Goal: Communication & Community: Ask a question

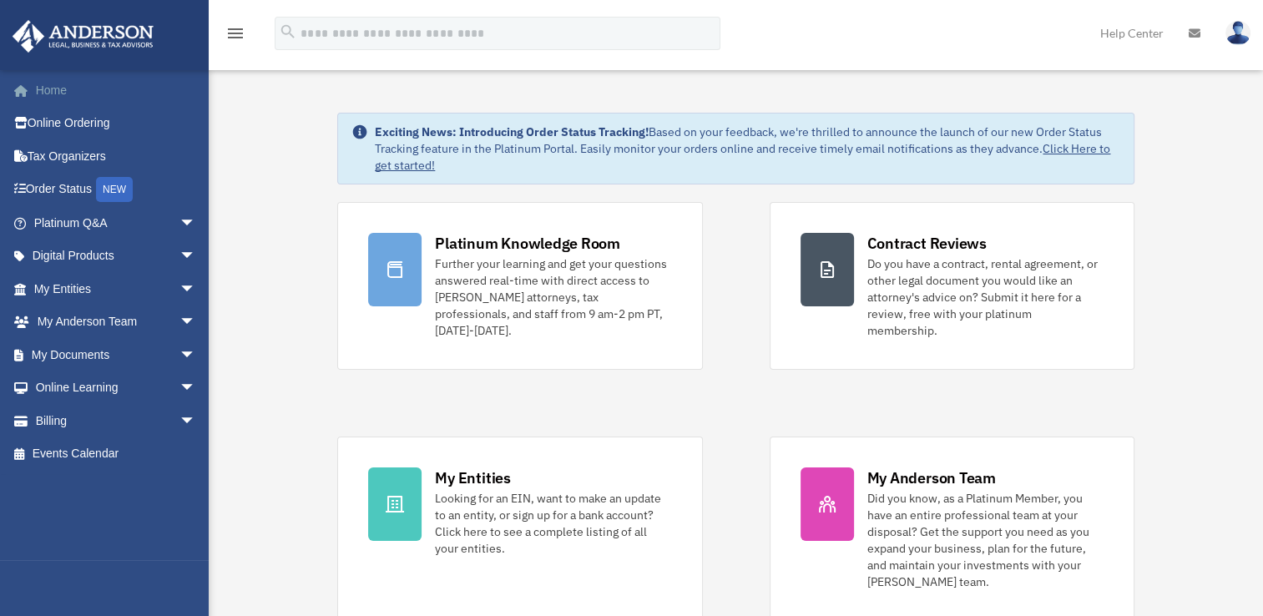
drag, startPoint x: 57, startPoint y: 90, endPoint x: 65, endPoint y: 99, distance: 11.8
click at [57, 90] on link "Home" at bounding box center [117, 89] width 210 height 33
click at [180, 356] on span "arrow_drop_down" at bounding box center [196, 355] width 33 height 34
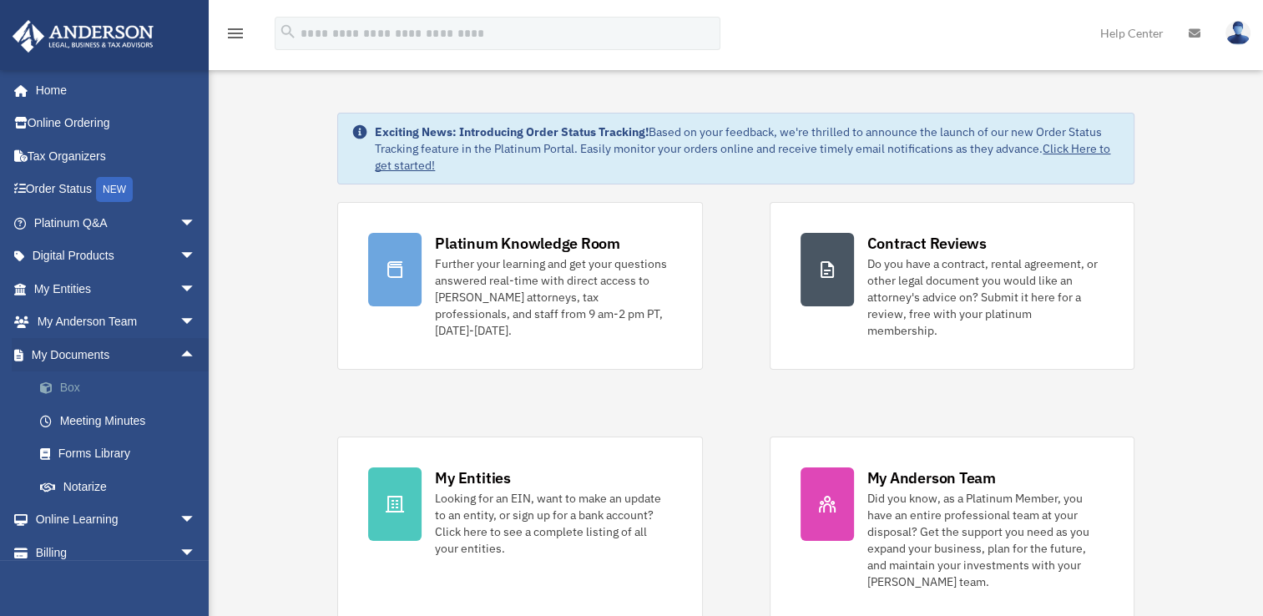
click at [67, 391] on link "Box" at bounding box center [122, 388] width 198 height 33
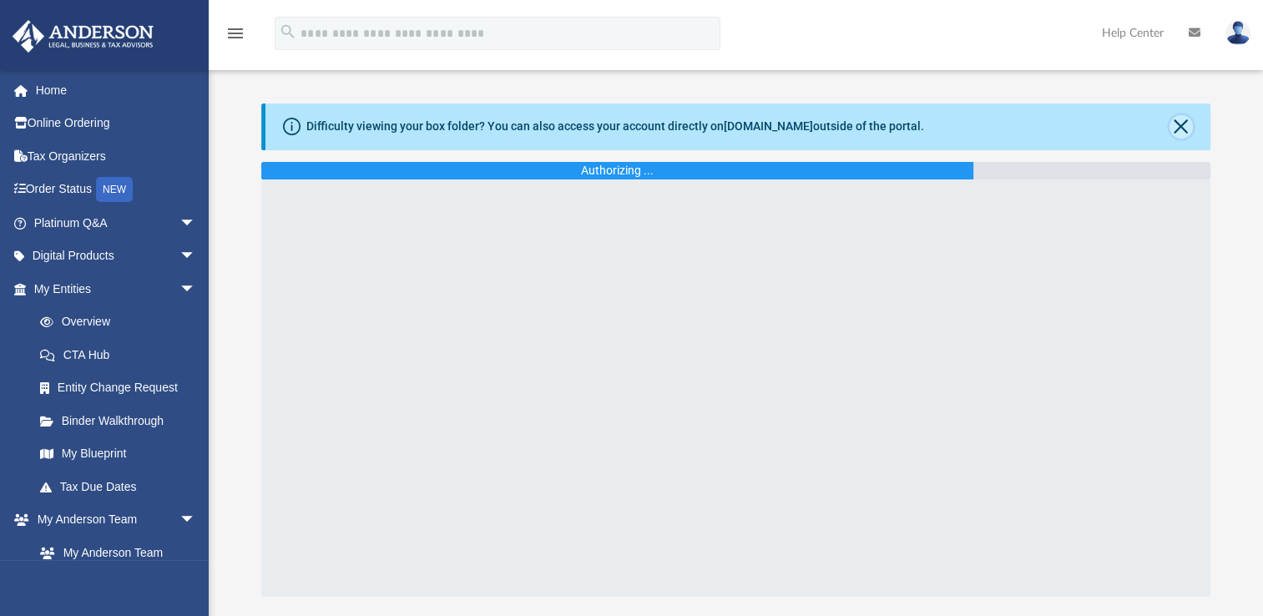
click at [1181, 129] on button "Close" at bounding box center [1181, 126] width 23 height 23
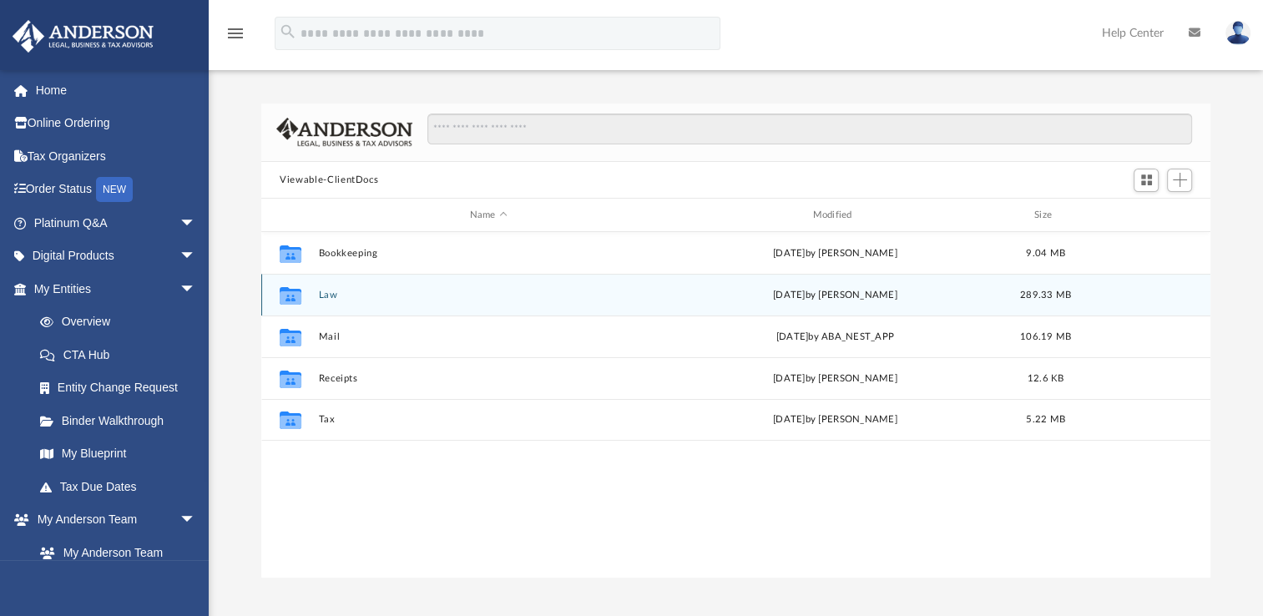
scroll to position [367, 935]
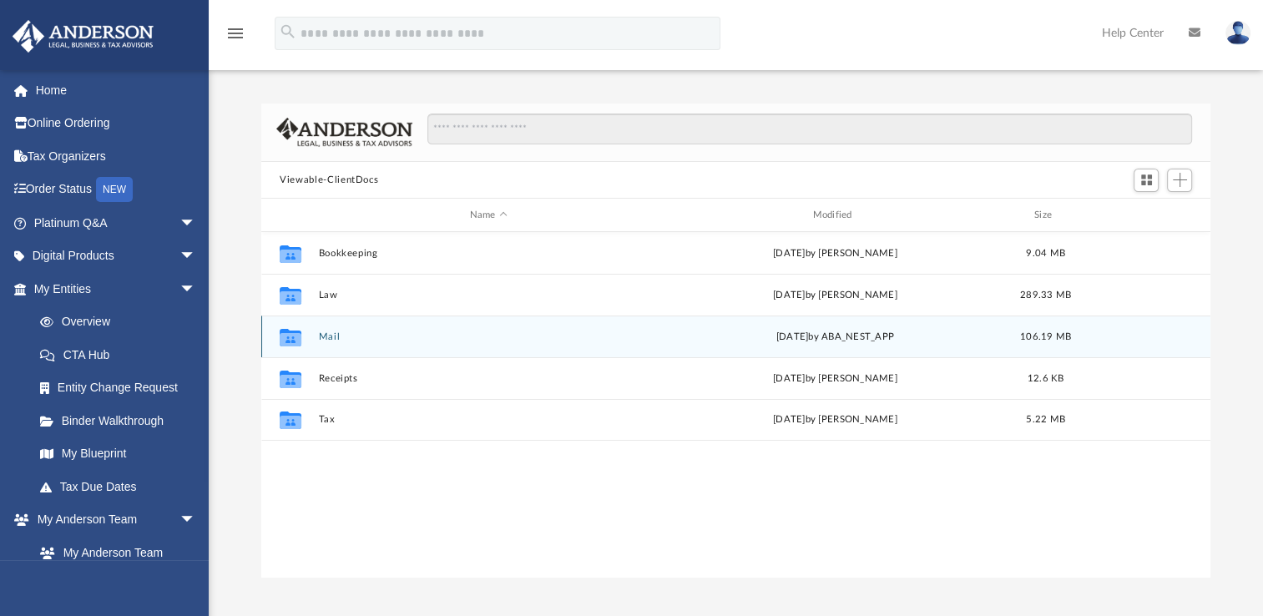
click at [331, 337] on button "Mail" at bounding box center [489, 336] width 340 height 11
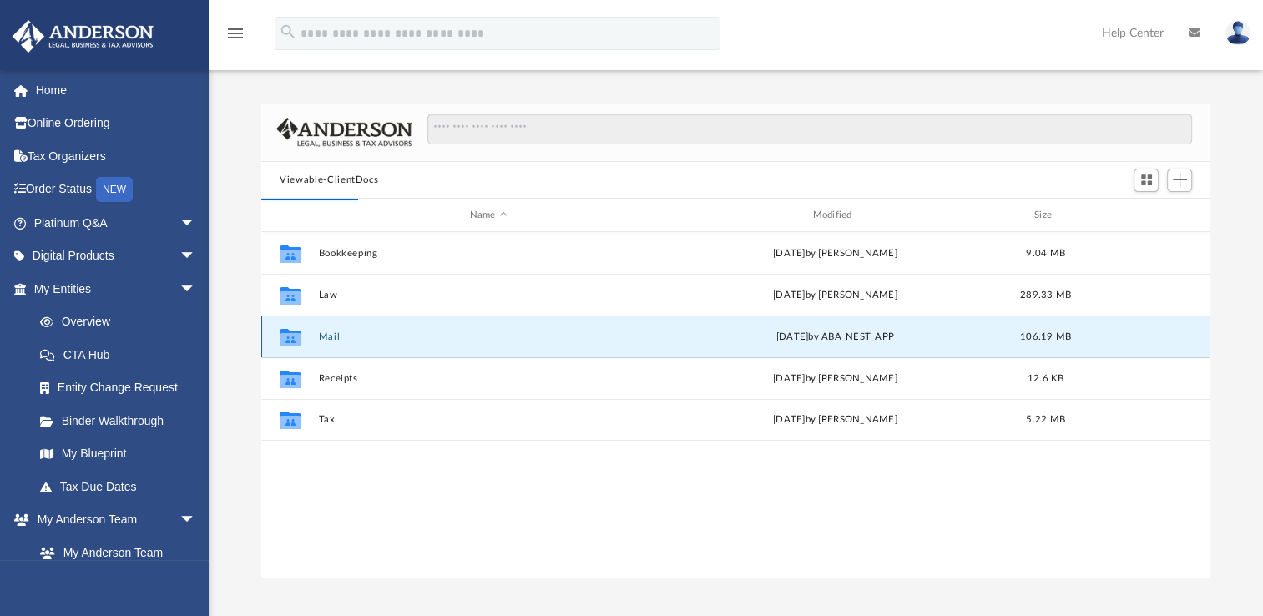
click at [330, 339] on button "Mail" at bounding box center [489, 336] width 340 height 11
click at [330, 337] on button "Mail" at bounding box center [489, 336] width 340 height 11
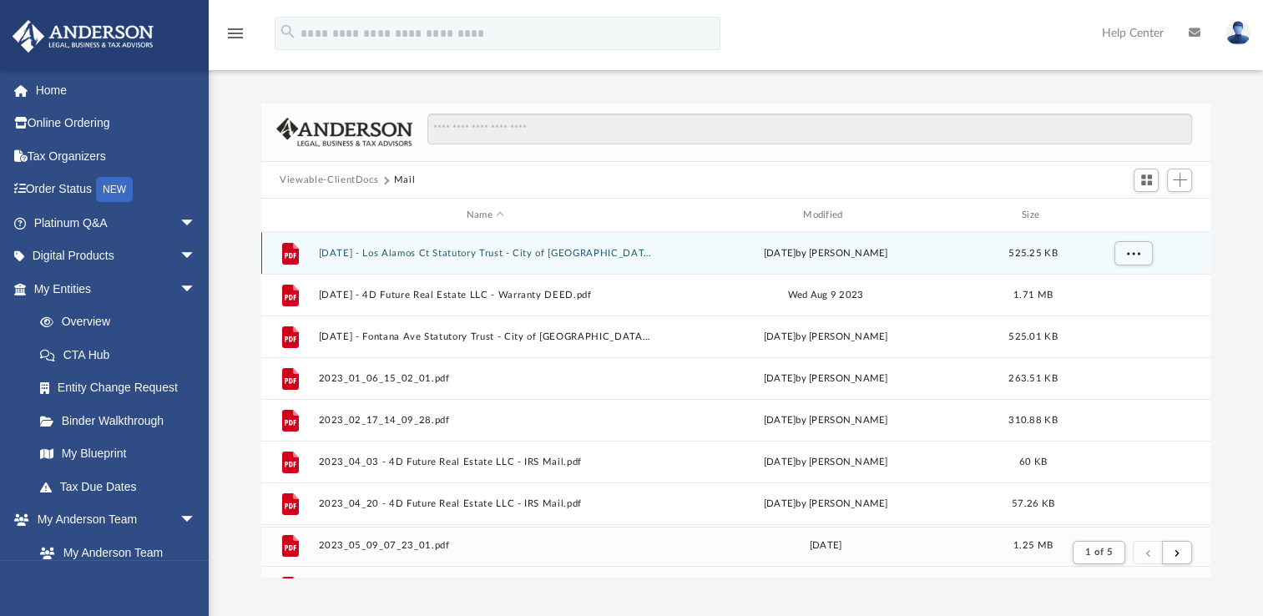
scroll to position [315, 935]
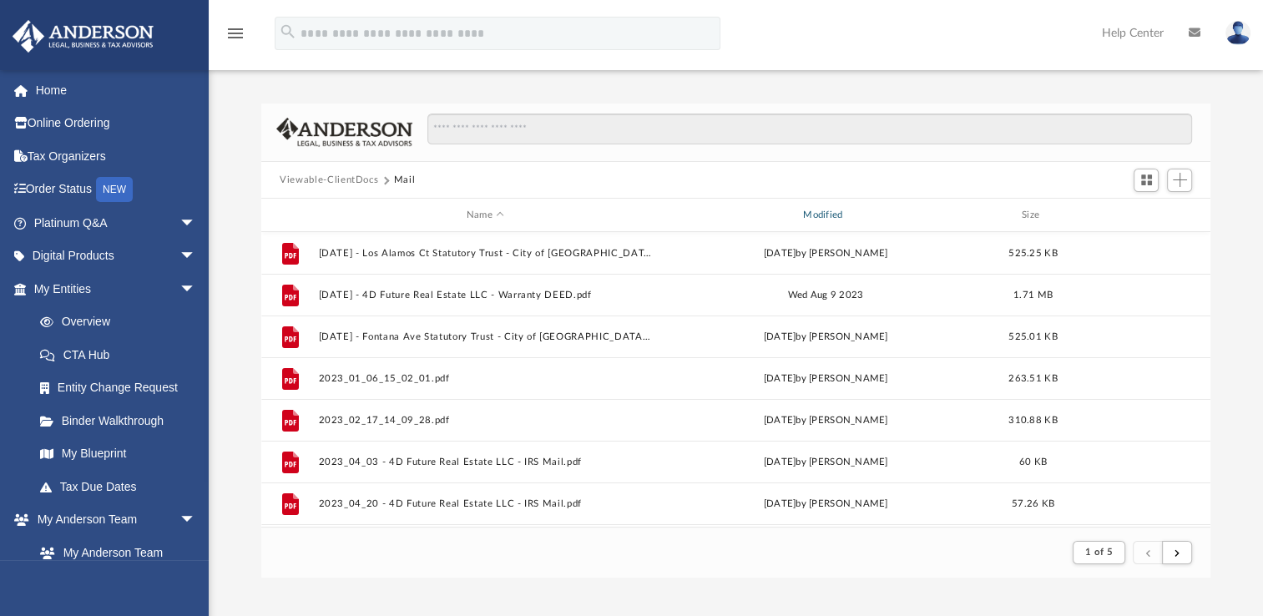
click at [835, 215] on div "Modified" at bounding box center [826, 215] width 334 height 15
click at [814, 211] on div "Modified" at bounding box center [826, 215] width 334 height 15
click at [814, 210] on div "Modified" at bounding box center [826, 215] width 334 height 15
click at [588, 88] on div "Difficulty viewing your box folder? You can also access your account directly o…" at bounding box center [736, 323] width 1054 height 510
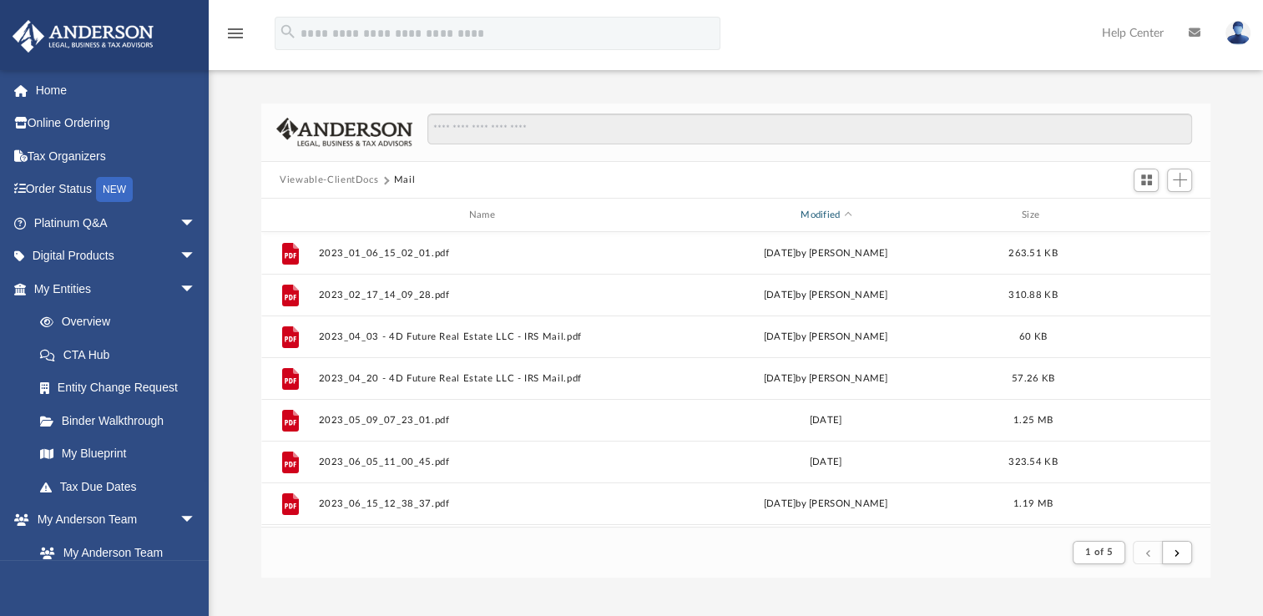
click at [838, 215] on div "Modified" at bounding box center [826, 215] width 334 height 15
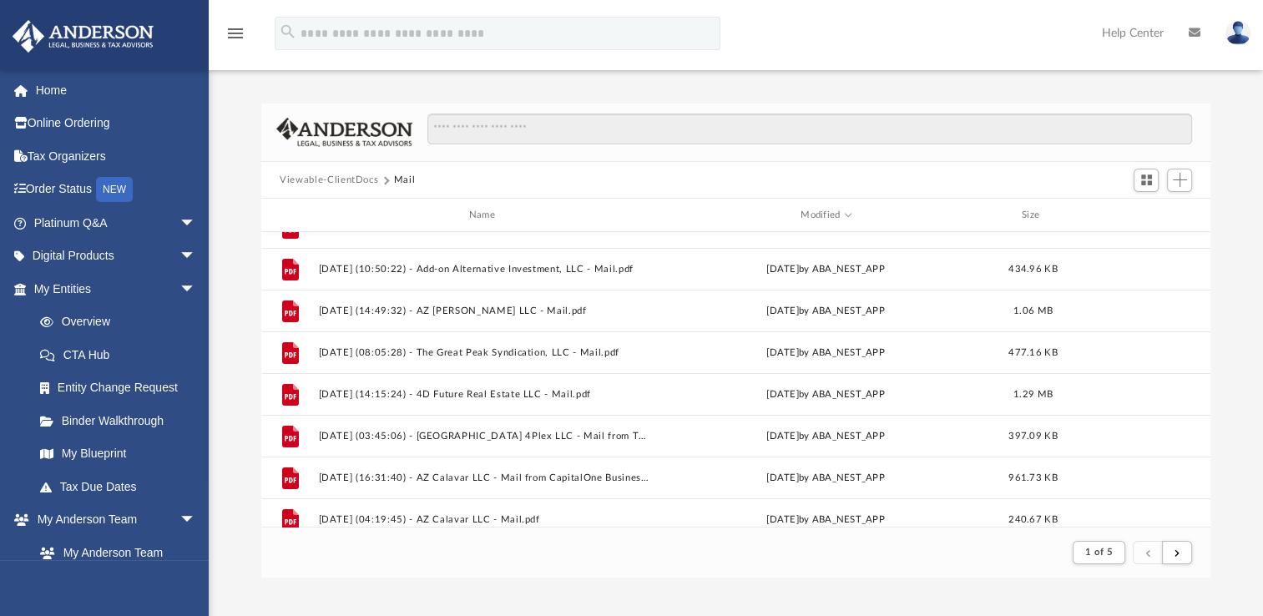
scroll to position [134, 0]
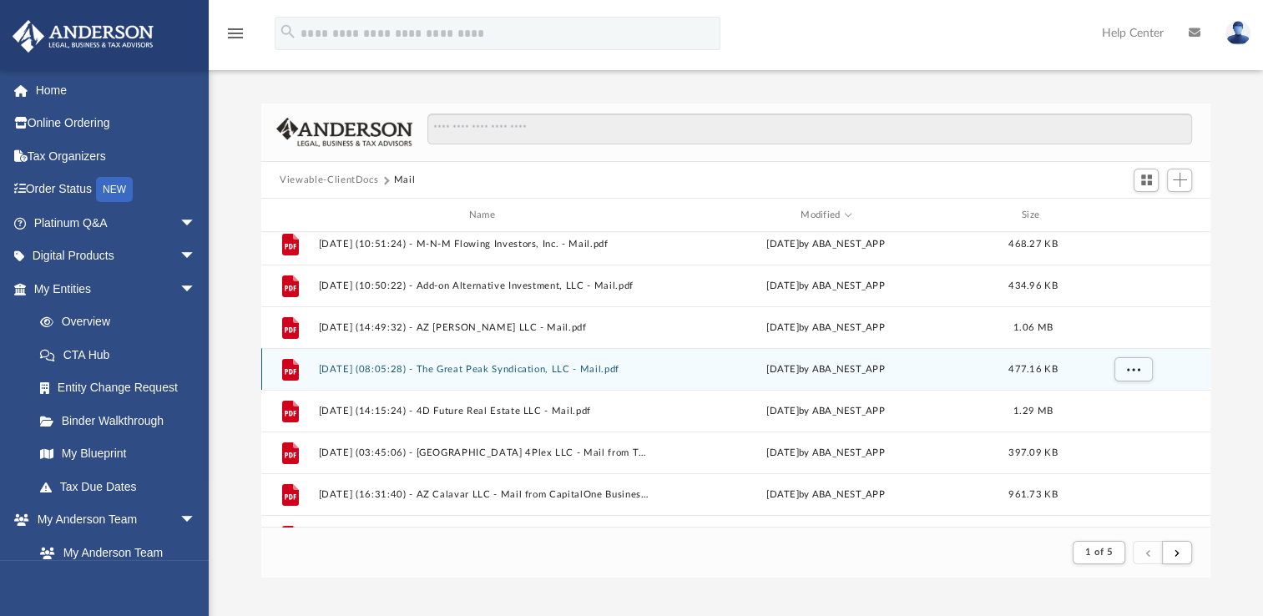
click at [481, 369] on button "2025.09.17 (08:05:28) - The Great Peak Syndication, LLC - Mail.pdf" at bounding box center [485, 369] width 333 height 11
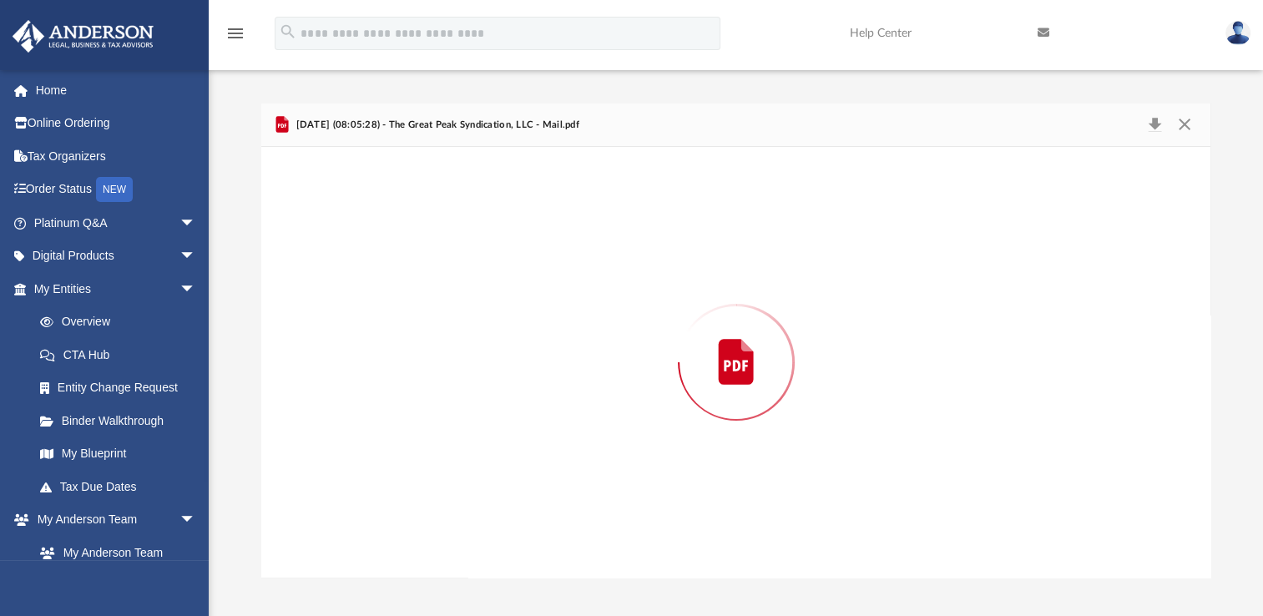
click at [481, 369] on div "Preview" at bounding box center [735, 362] width 949 height 431
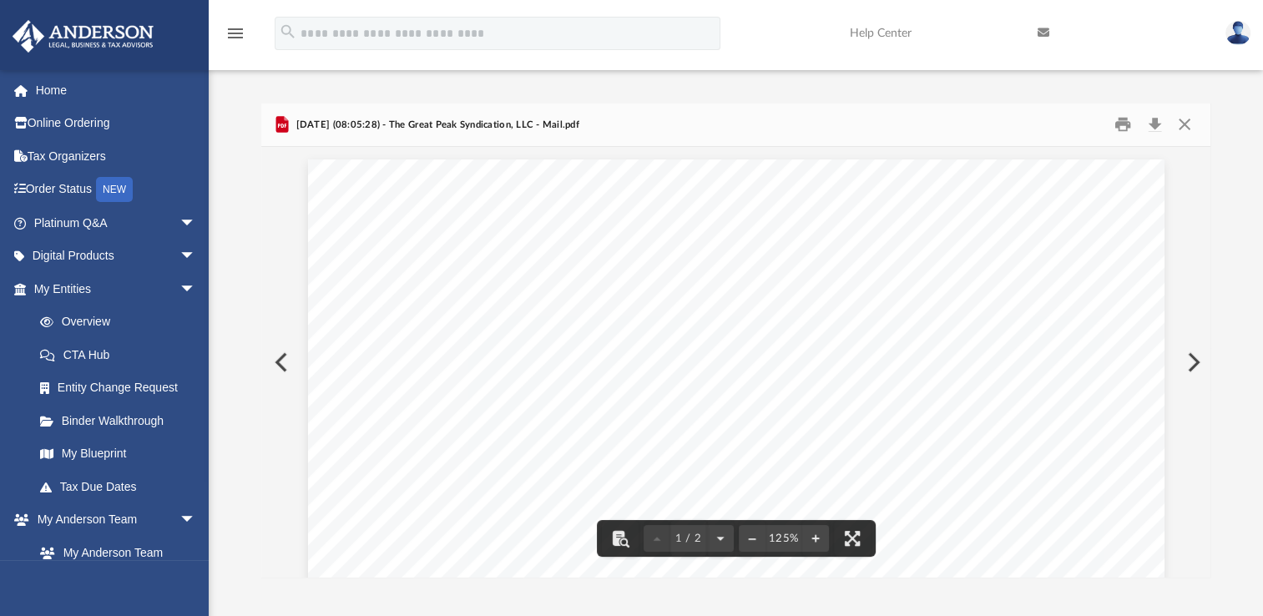
scroll to position [377, 0]
click at [279, 356] on button "Preview" at bounding box center [279, 362] width 37 height 47
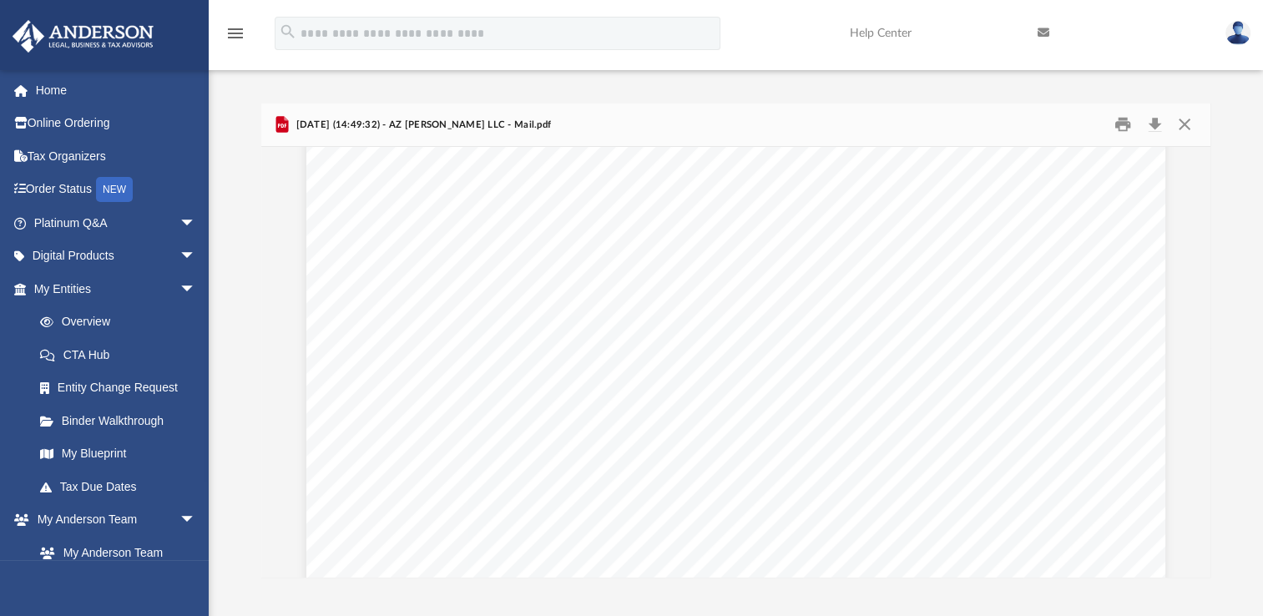
scroll to position [470, 0]
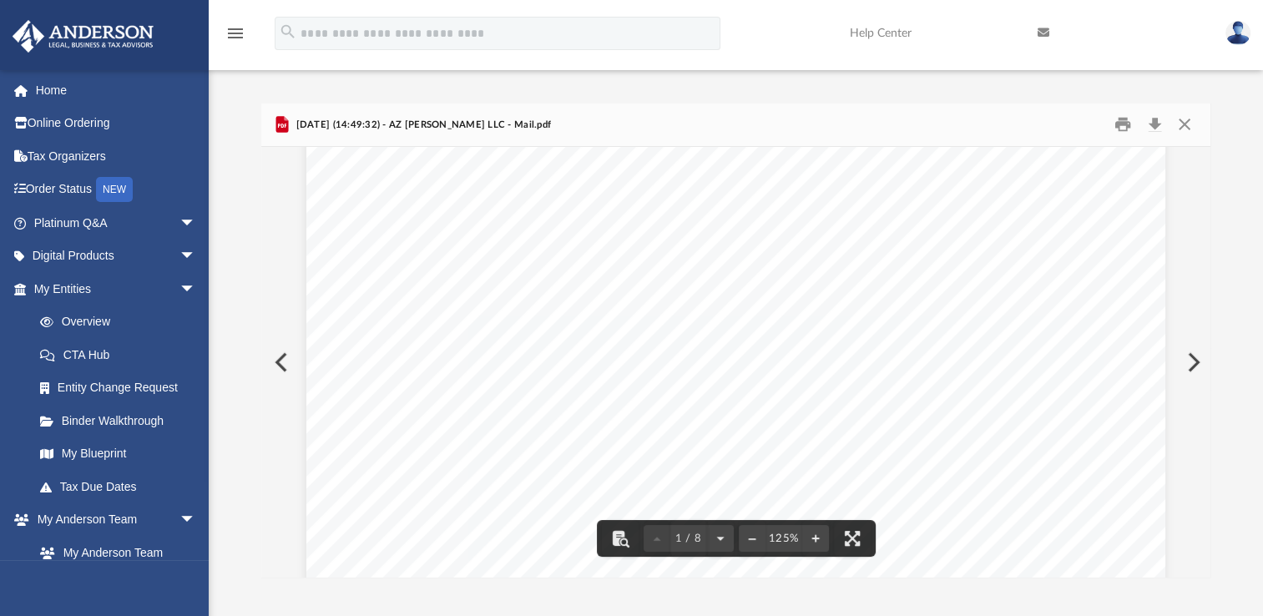
click at [280, 360] on button "Preview" at bounding box center [279, 362] width 37 height 47
click at [280, 364] on button "Preview" at bounding box center [279, 362] width 37 height 47
click at [278, 359] on button "Preview" at bounding box center [279, 362] width 37 height 47
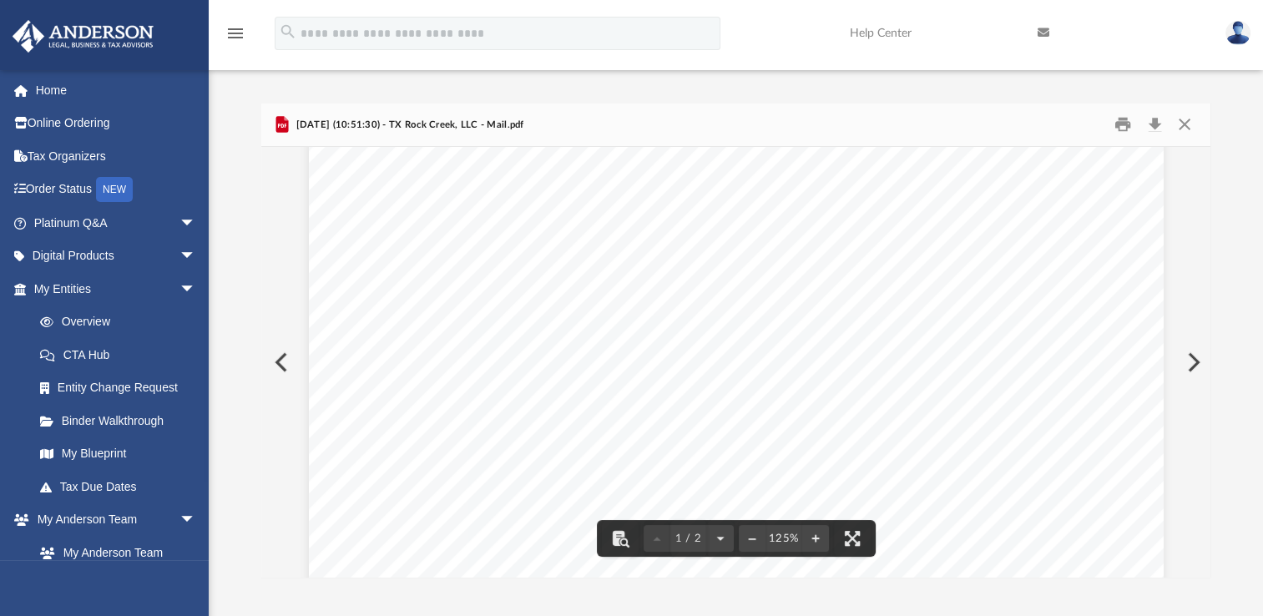
click at [276, 364] on button "Preview" at bounding box center [279, 362] width 37 height 47
click at [277, 362] on button "Preview" at bounding box center [279, 362] width 37 height 47
click at [1187, 121] on button "Close" at bounding box center [1184, 125] width 30 height 26
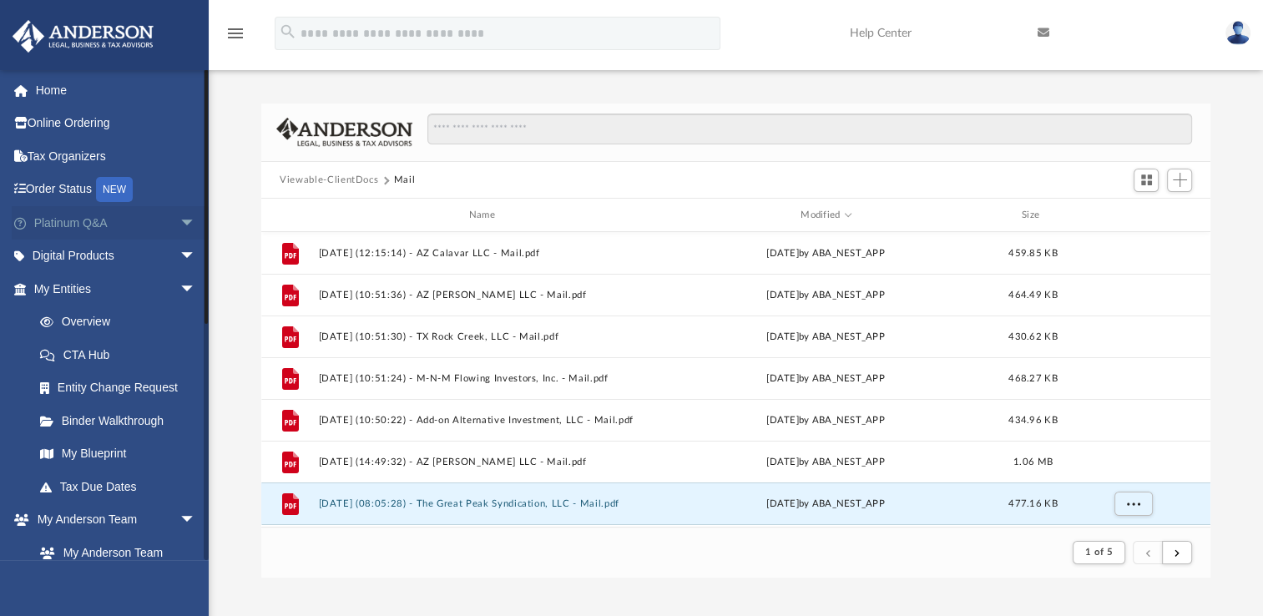
click at [180, 224] on span "arrow_drop_down" at bounding box center [196, 223] width 33 height 34
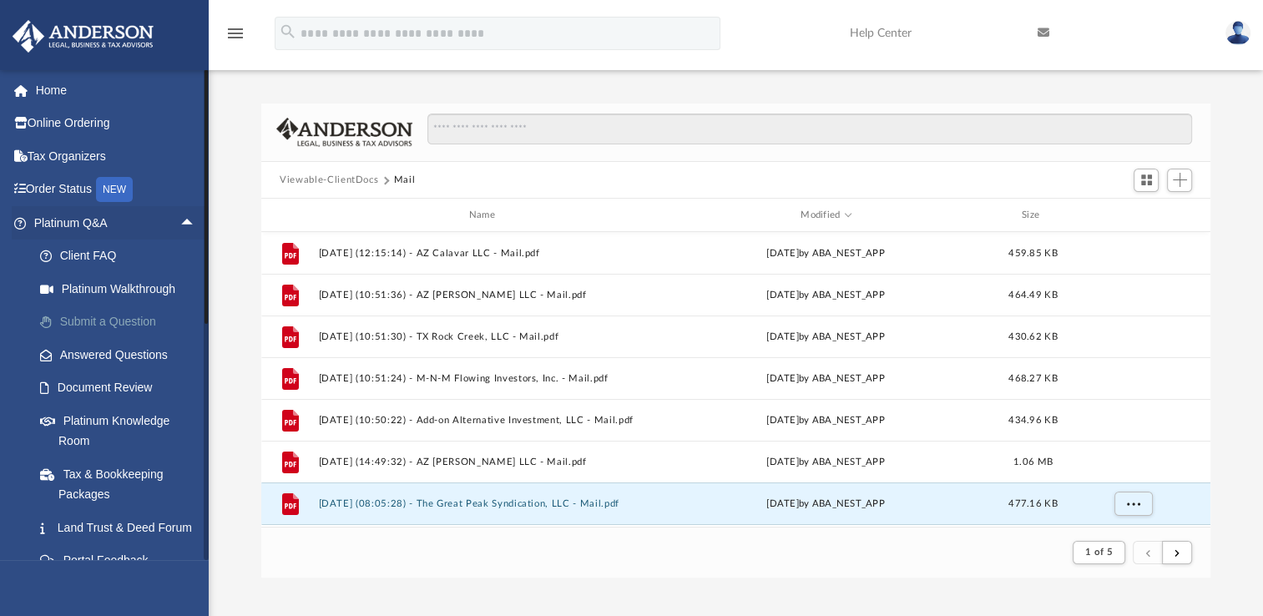
click at [88, 321] on link "Submit a Question" at bounding box center [122, 322] width 198 height 33
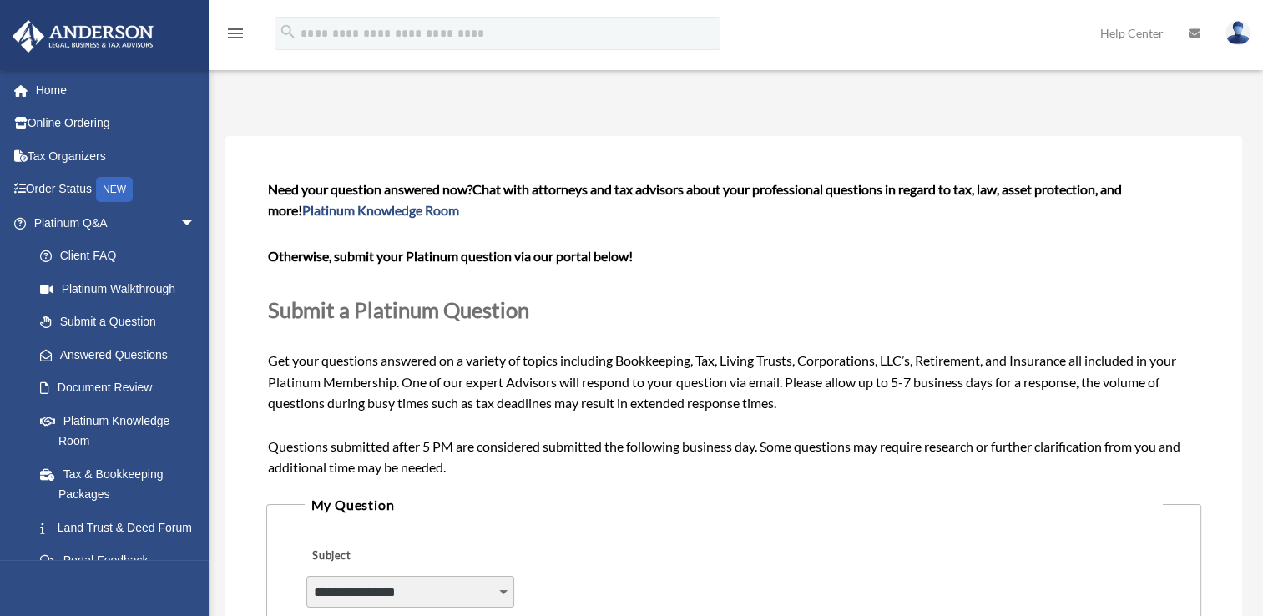
drag, startPoint x: 431, startPoint y: 587, endPoint x: 541, endPoint y: 542, distance: 119.1
click at [432, 587] on select "**********" at bounding box center [410, 592] width 209 height 32
select select "******"
click at [306, 576] on select "**********" at bounding box center [410, 592] width 209 height 32
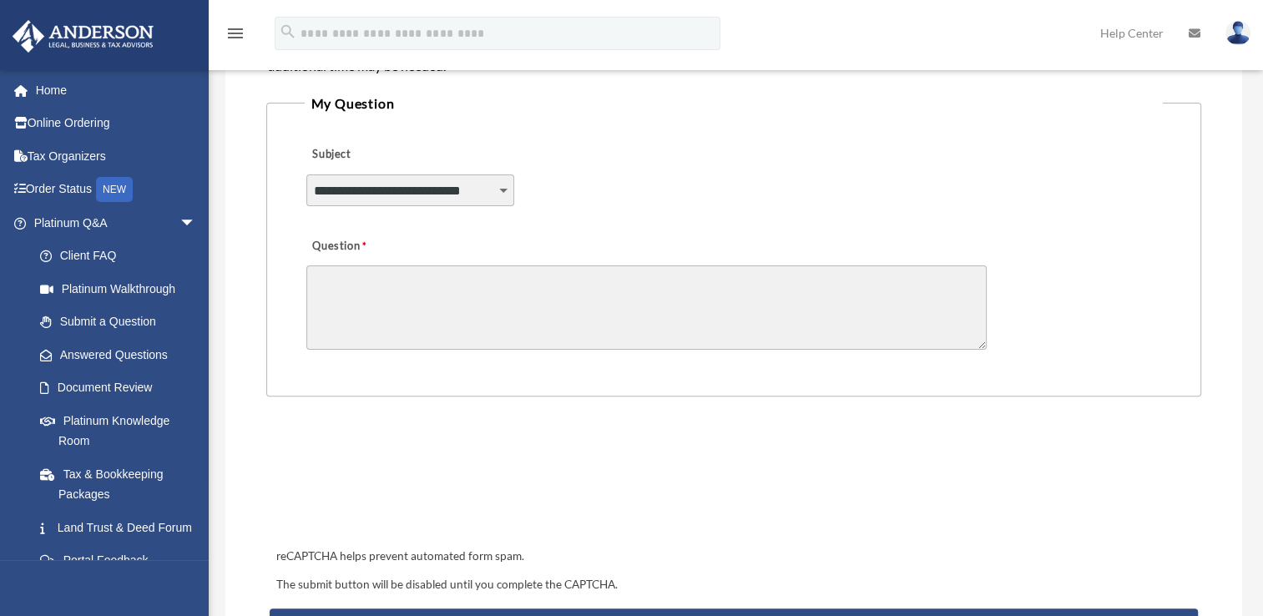
scroll to position [412, 0]
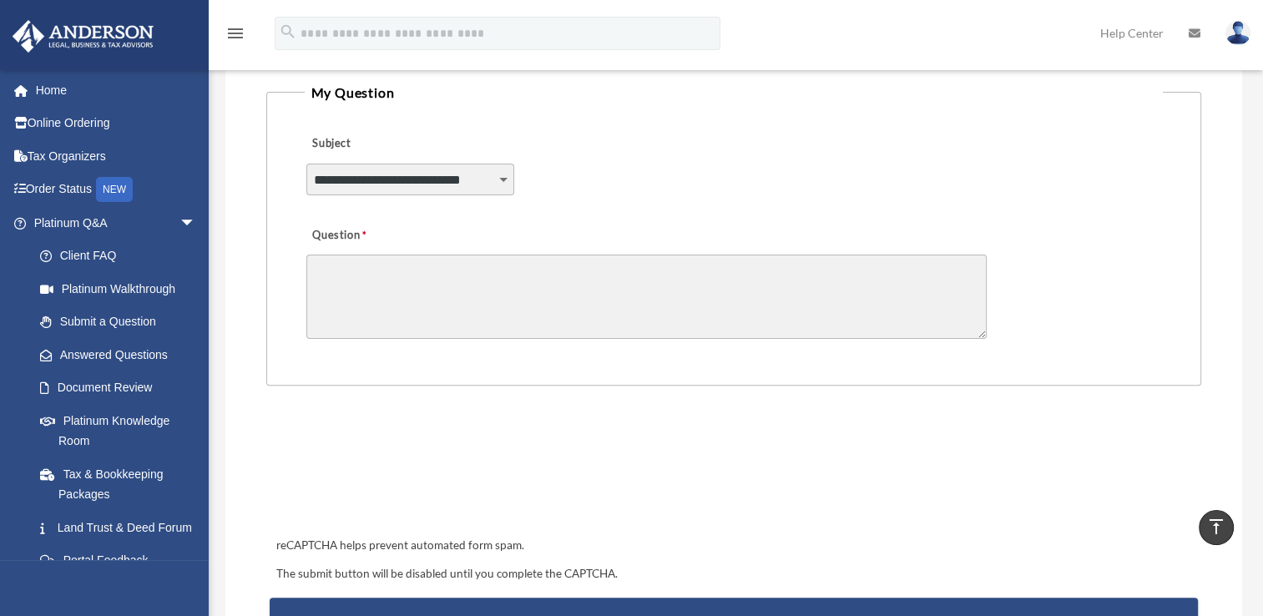
click at [574, 271] on textarea "Question" at bounding box center [646, 297] width 680 height 84
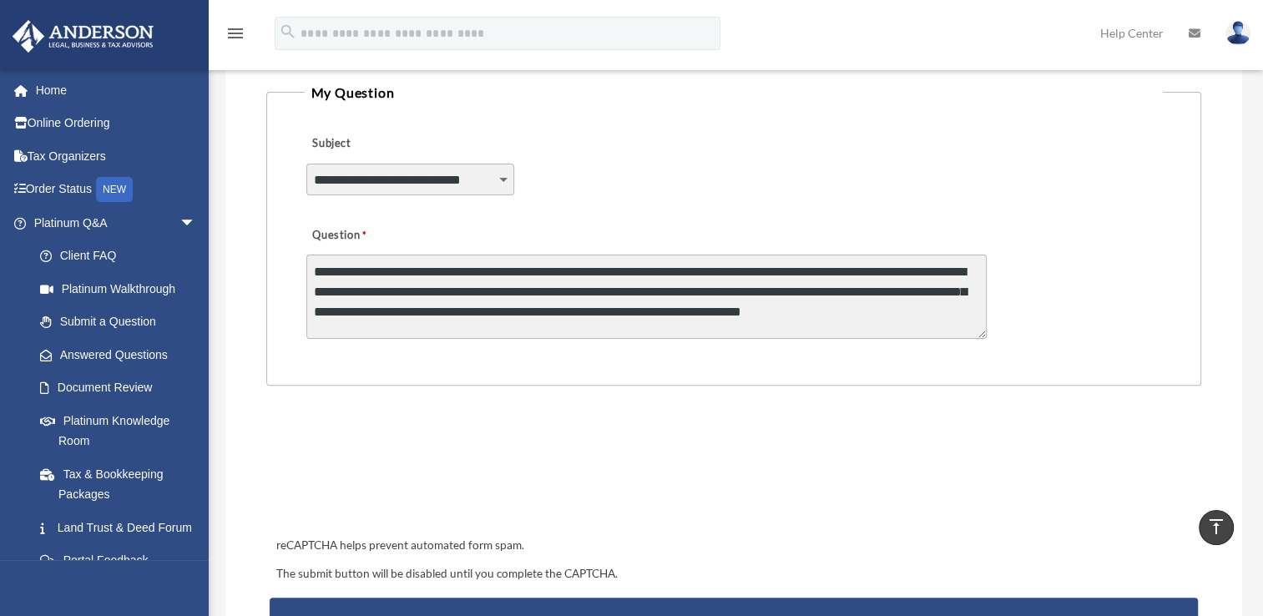
scroll to position [2, 0]
click at [659, 329] on textarea "**********" at bounding box center [646, 297] width 680 height 84
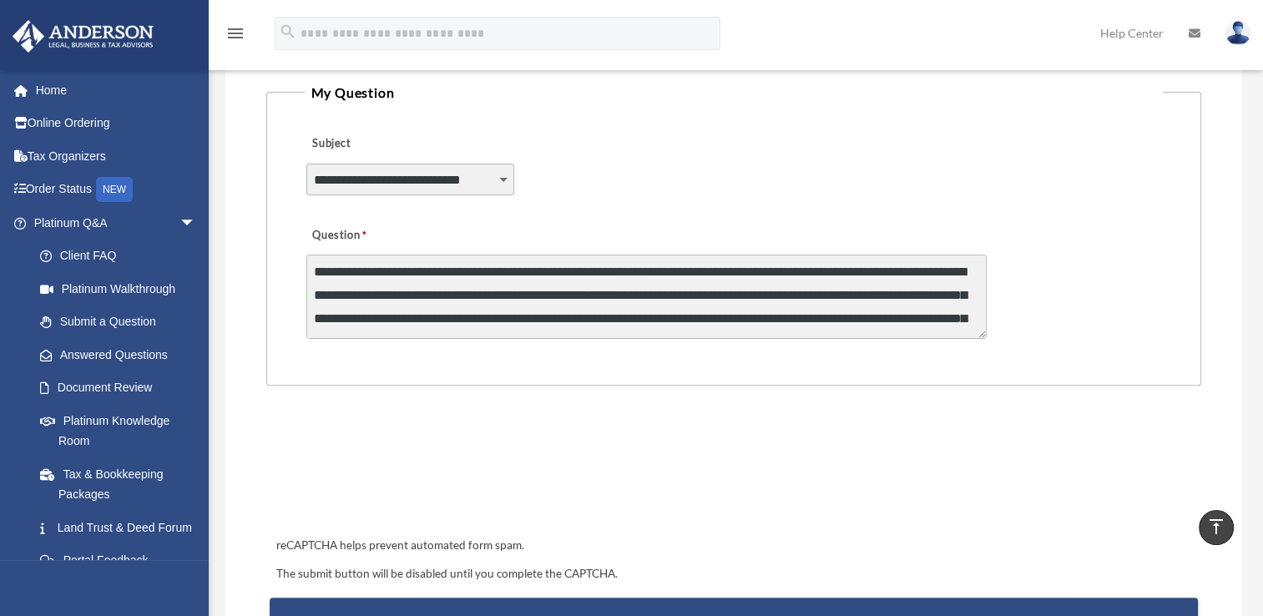
scroll to position [3, 0]
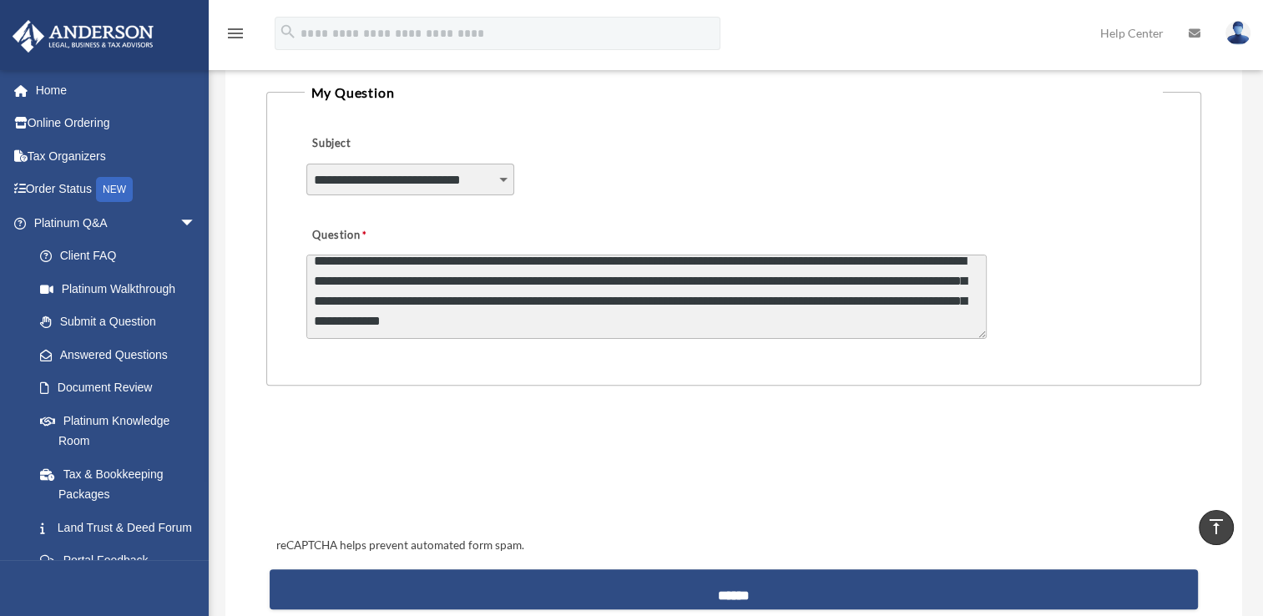
click at [691, 329] on textarea "**********" at bounding box center [646, 297] width 680 height 84
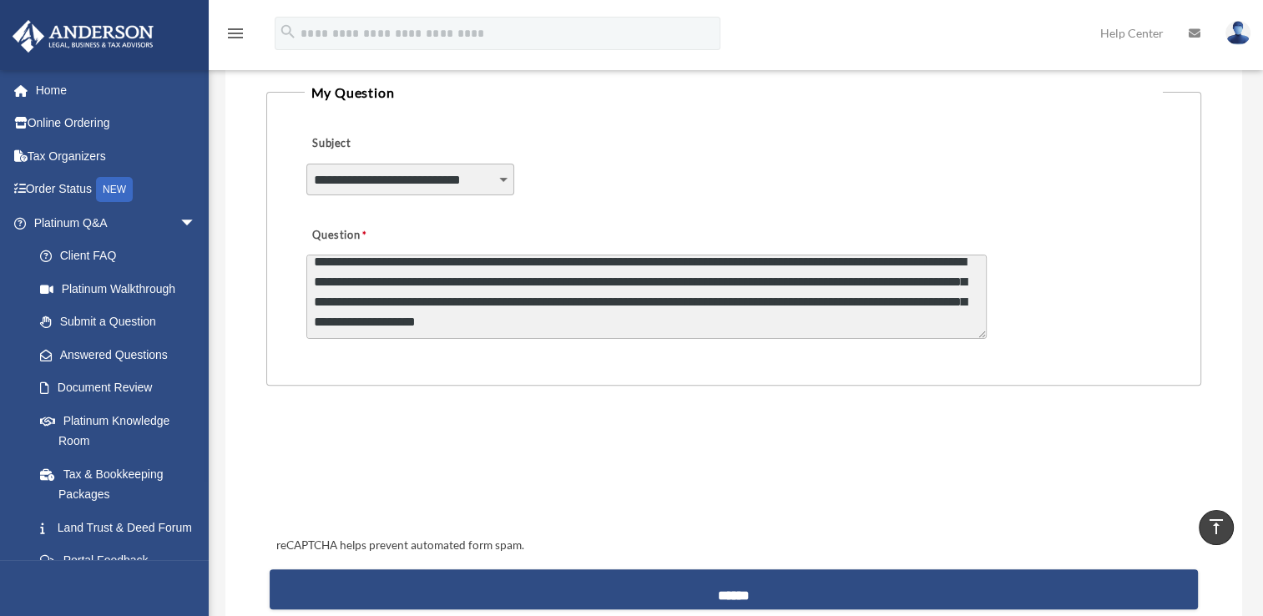
scroll to position [0, 0]
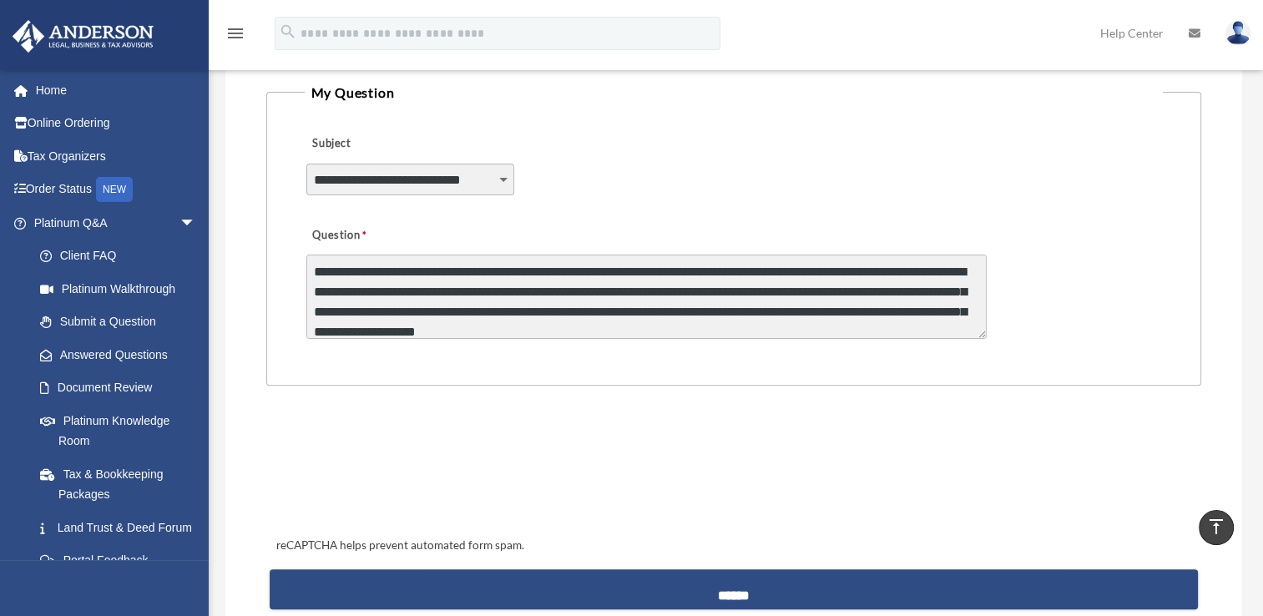
drag, startPoint x: 729, startPoint y: 328, endPoint x: 283, endPoint y: 262, distance: 450.7
click at [283, 258] on fieldset "**********" at bounding box center [734, 233] width 936 height 305
type textarea "**********"
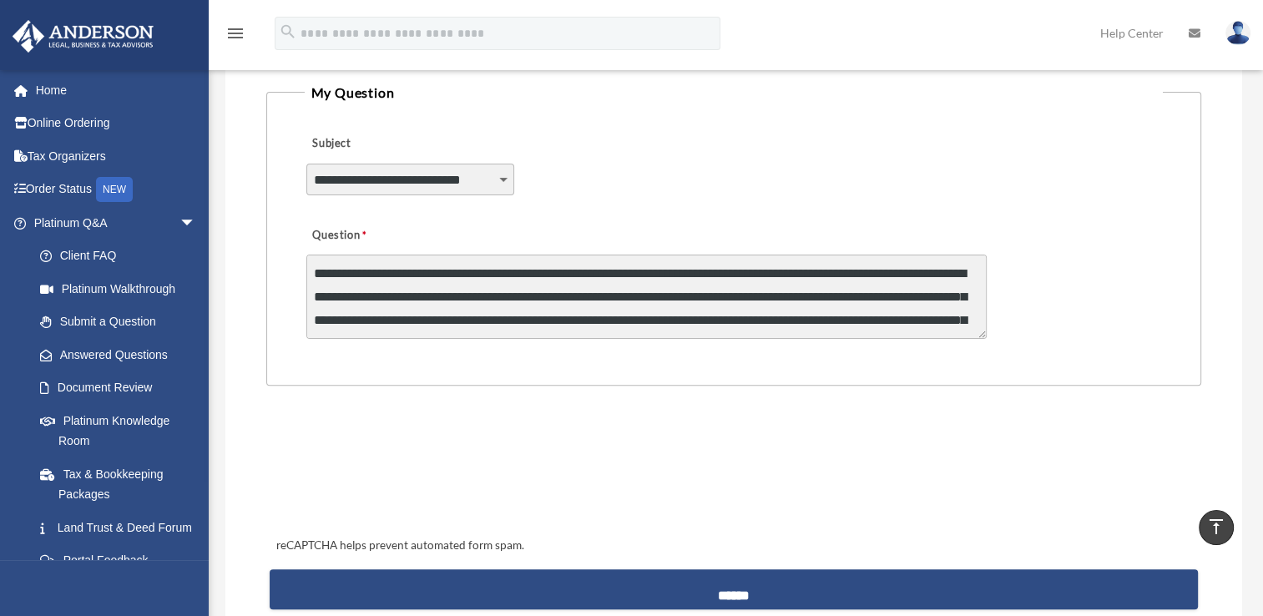
click at [658, 437] on div at bounding box center [734, 469] width 926 height 65
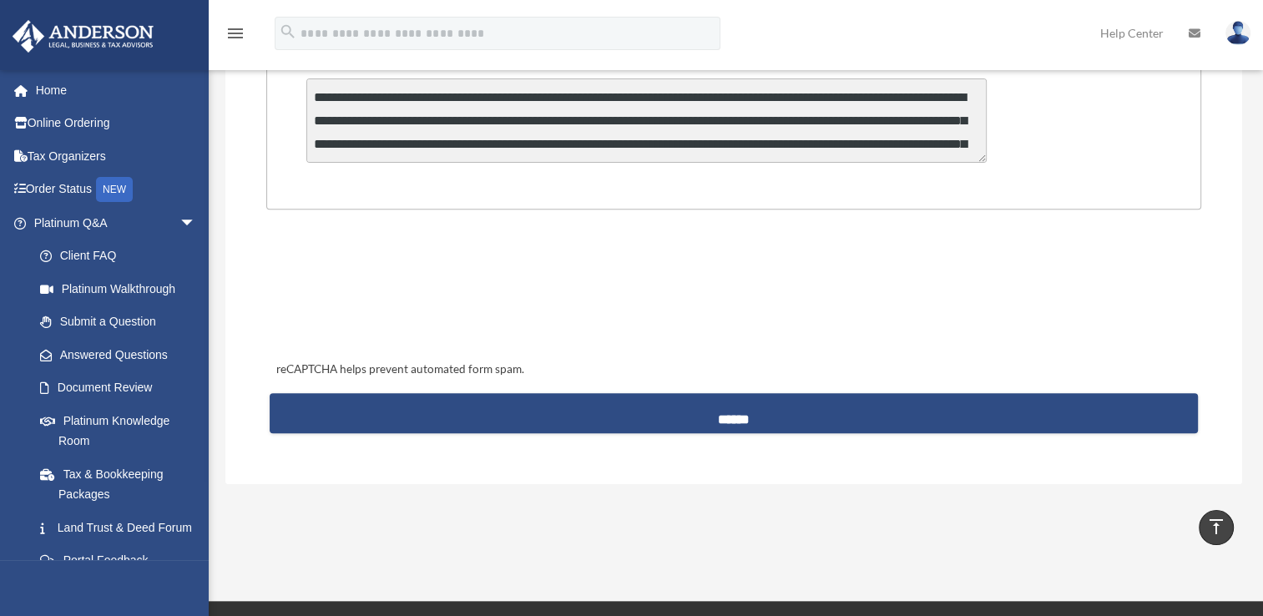
scroll to position [604, 0]
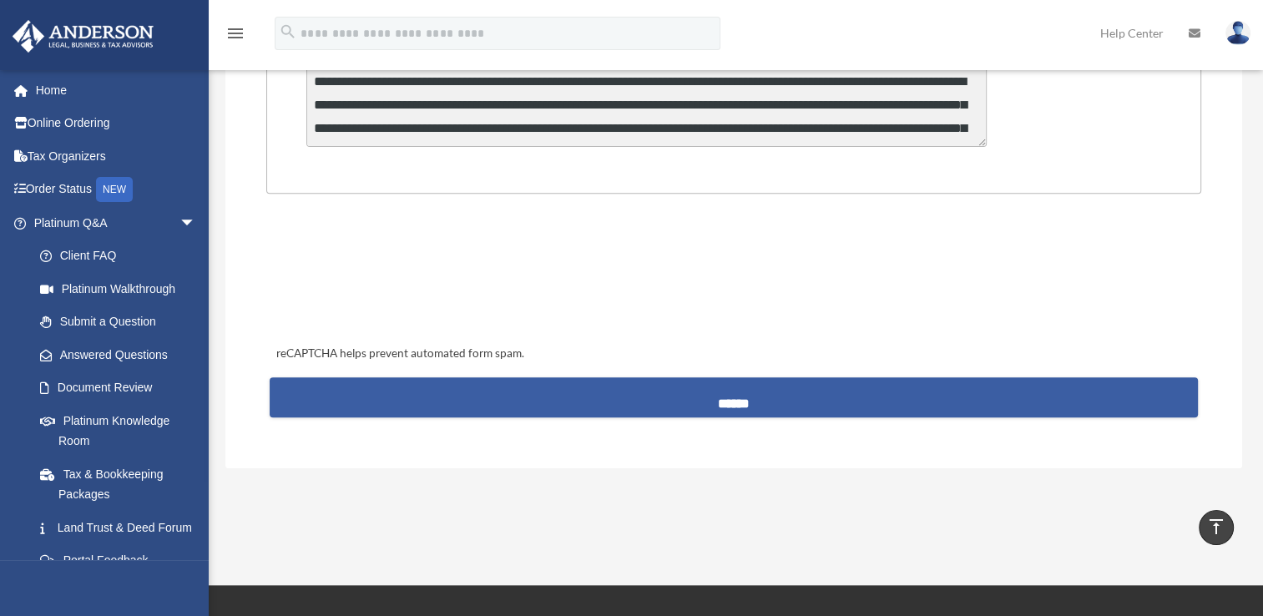
click at [643, 404] on input "******" at bounding box center [734, 397] width 929 height 40
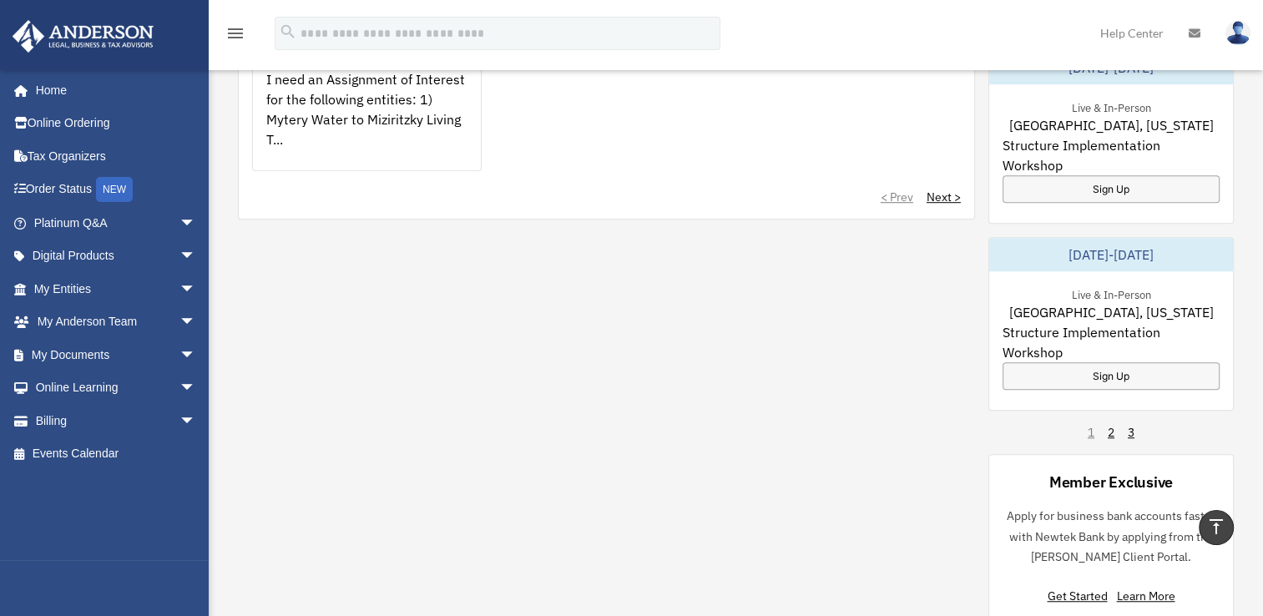
scroll to position [1032, 0]
click at [1111, 422] on link "2" at bounding box center [1111, 430] width 7 height 17
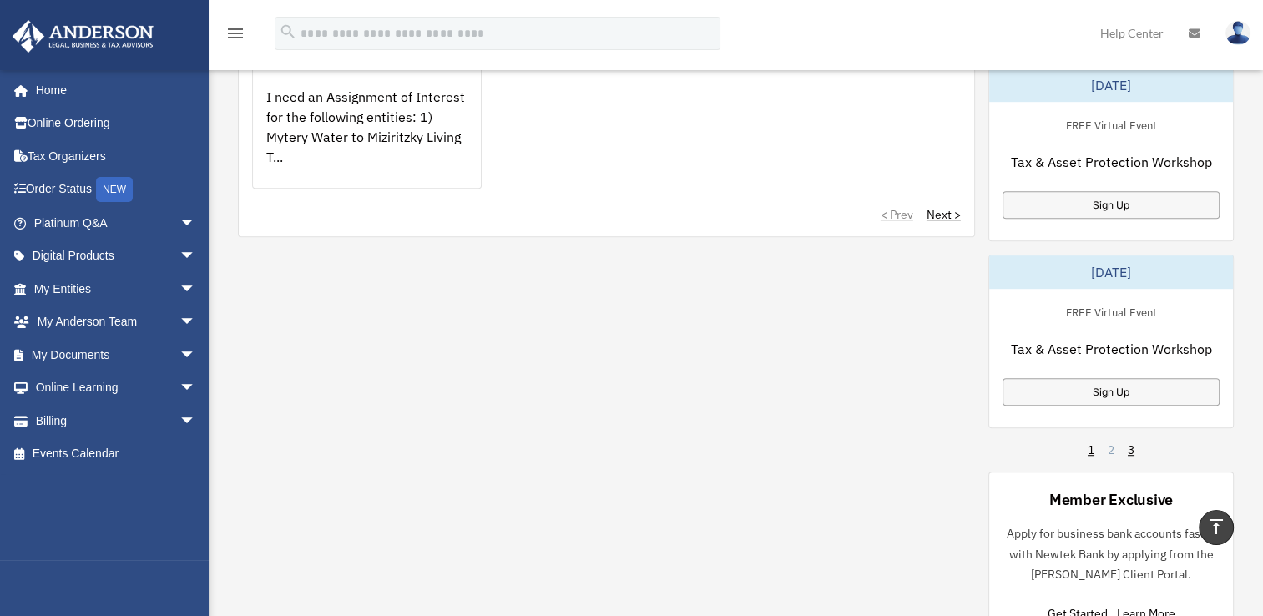
scroll to position [1052, 0]
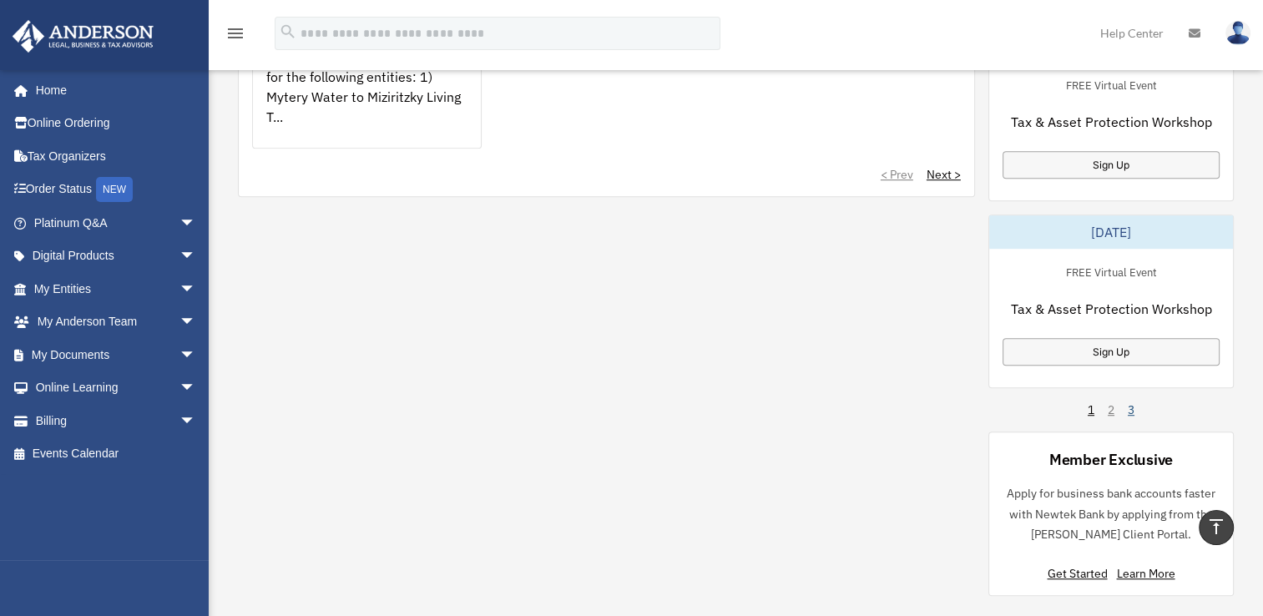
click at [1128, 402] on link "3" at bounding box center [1131, 410] width 7 height 17
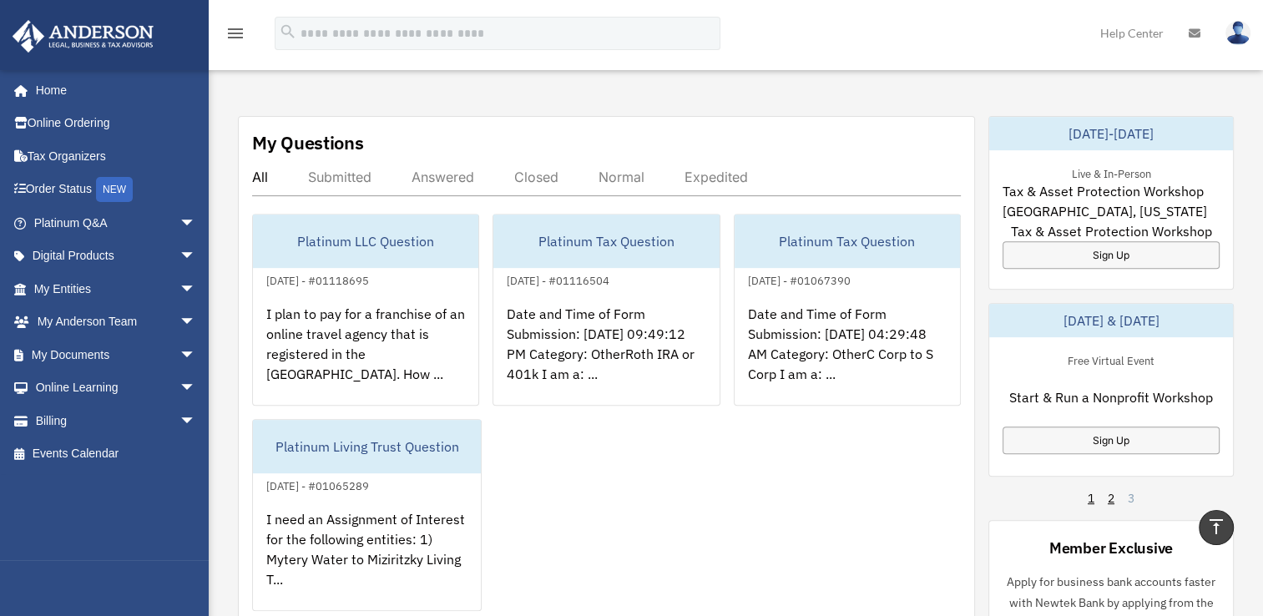
scroll to position [599, 0]
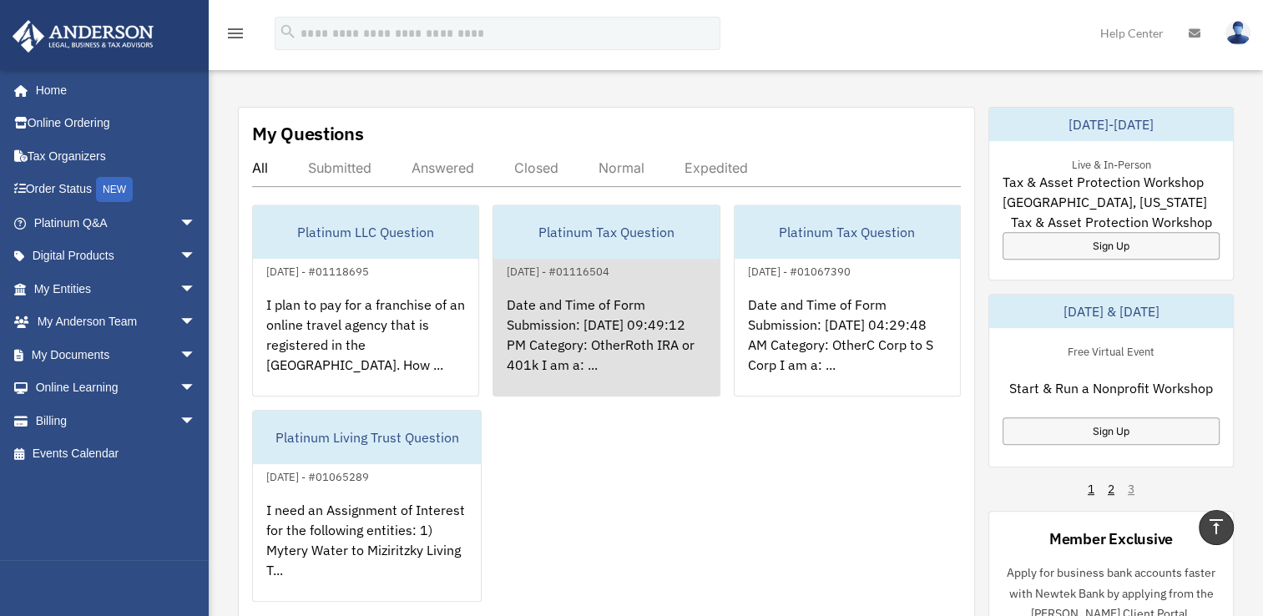
click at [581, 319] on div "Date and Time of Form Submission: 09/18/2025 09:49:12 PM Category: OtherRoth IR…" at bounding box center [605, 346] width 225 height 130
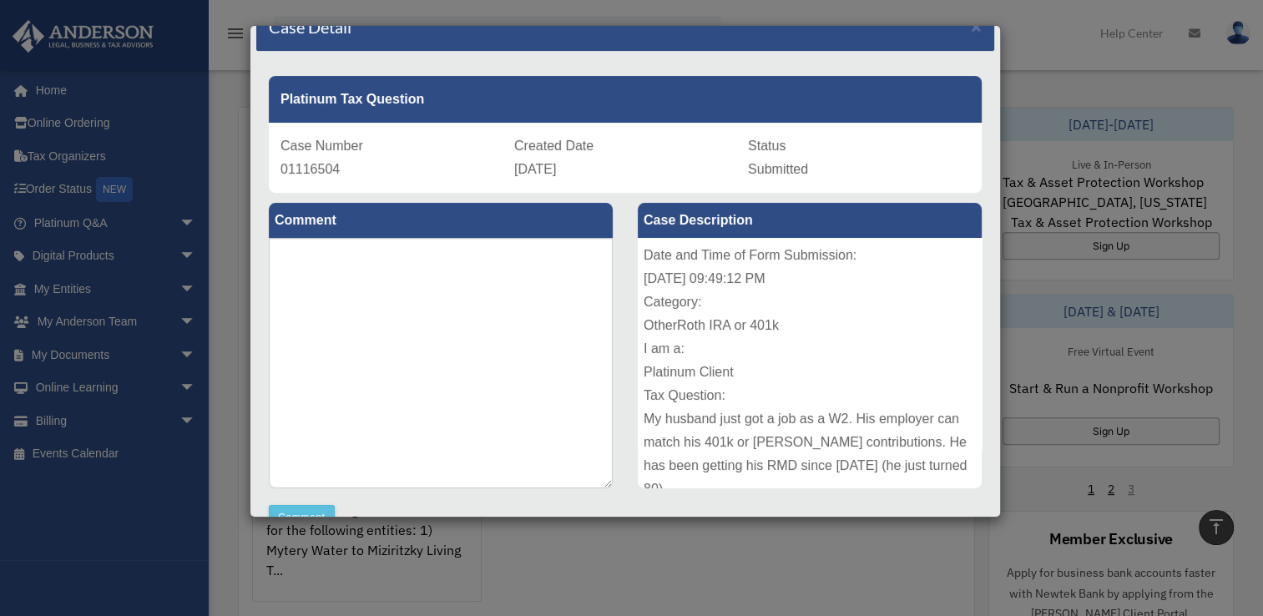
scroll to position [0, 0]
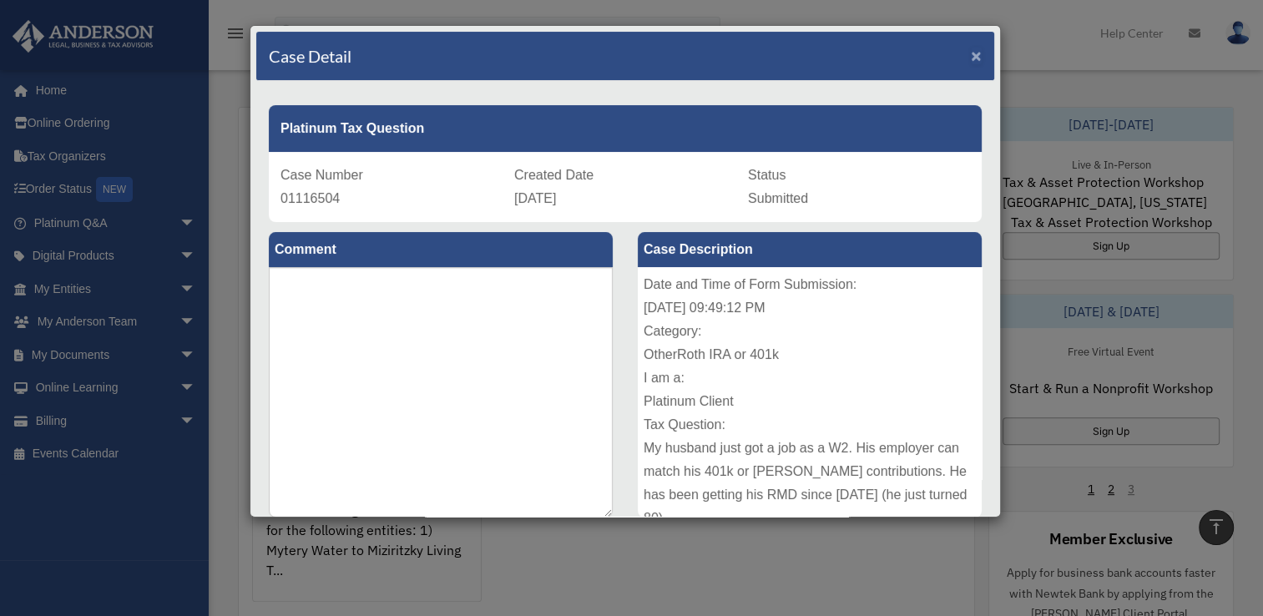
click at [971, 53] on span "×" at bounding box center [976, 55] width 11 height 19
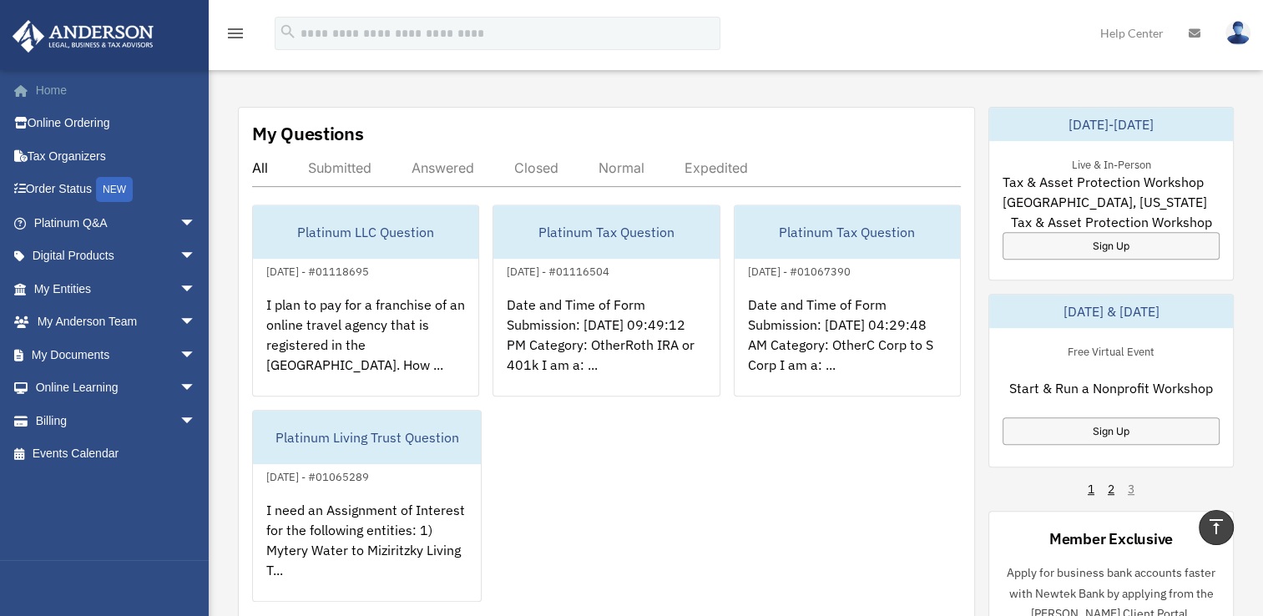
click at [42, 90] on link "Home" at bounding box center [117, 89] width 210 height 33
